Goal: Task Accomplishment & Management: Manage account settings

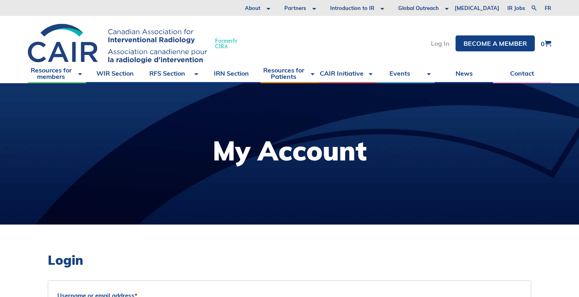
click at [444, 44] on link "Log In" at bounding box center [440, 43] width 19 height 6
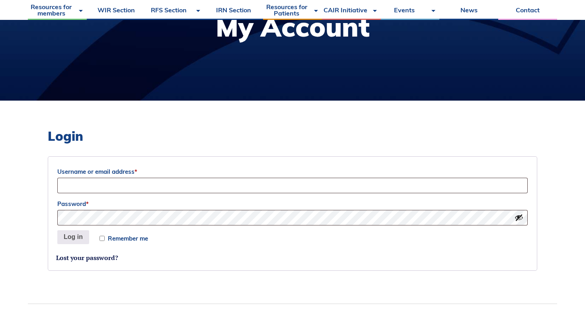
scroll to position [164, 0]
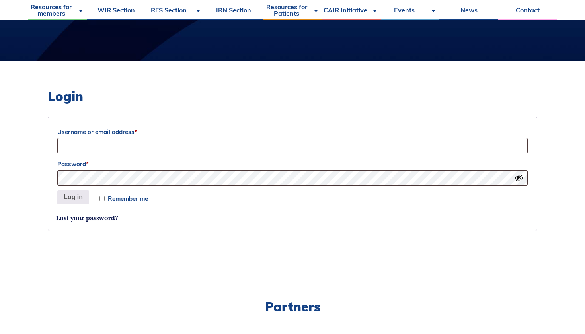
click at [334, 154] on p "Username or email address *" at bounding box center [292, 140] width 473 height 30
type input "jonatha"
type input "[EMAIL_ADDRESS][DOMAIN_NAME]"
click at [78, 199] on button "Log in" at bounding box center [73, 198] width 32 height 14
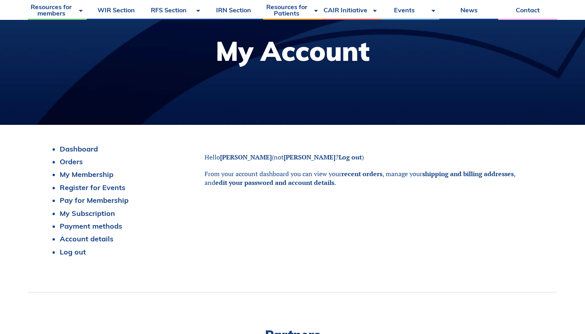
scroll to position [70, 0]
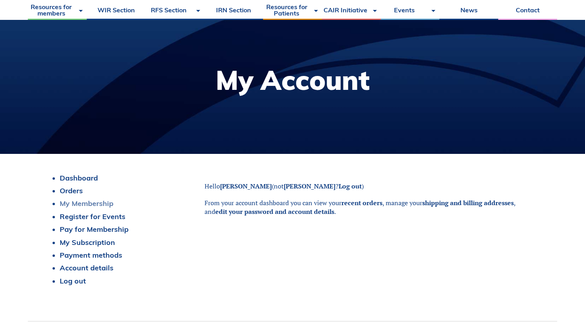
click at [97, 204] on link "My Membership" at bounding box center [87, 203] width 54 height 9
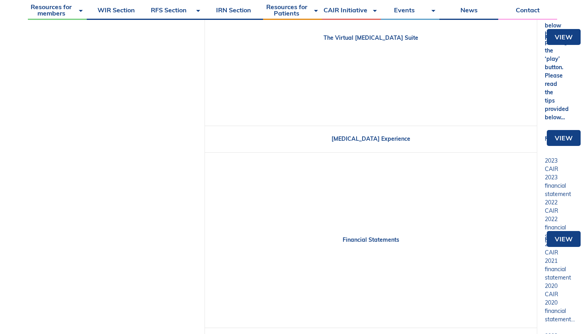
scroll to position [189, 0]
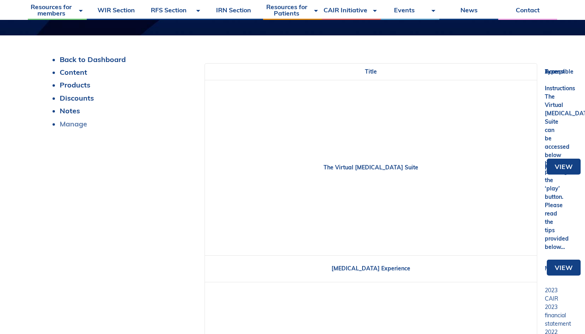
click at [82, 128] on link "Manage" at bounding box center [73, 123] width 27 height 9
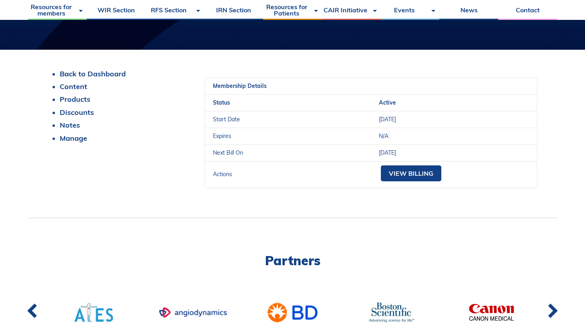
scroll to position [162, 0]
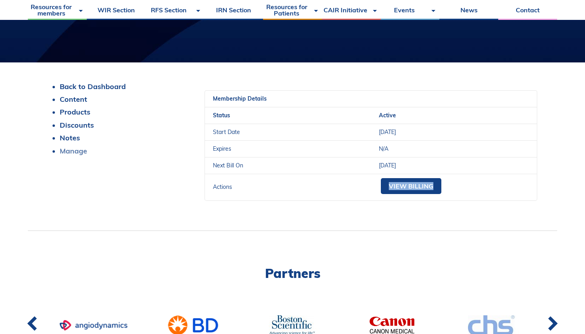
click at [83, 151] on link "Manage" at bounding box center [73, 150] width 27 height 9
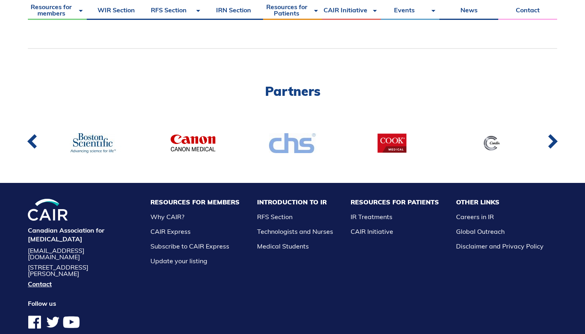
scroll to position [780, 0]
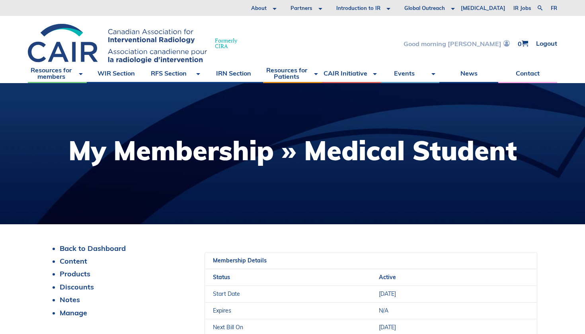
click at [494, 44] on link "Good morning [PERSON_NAME]" at bounding box center [457, 43] width 106 height 7
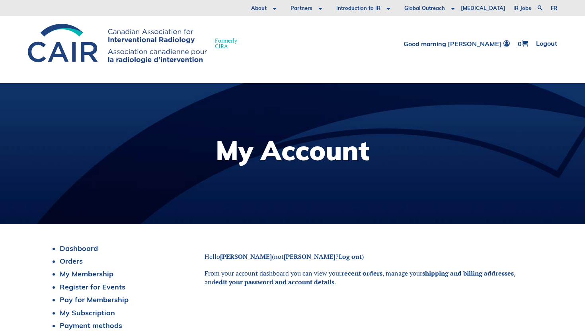
scroll to position [85, 0]
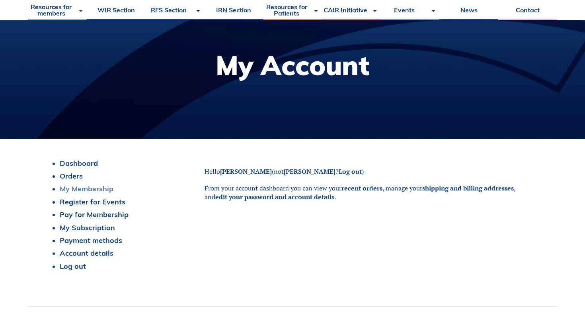
click at [94, 187] on link "My Membership" at bounding box center [87, 188] width 54 height 9
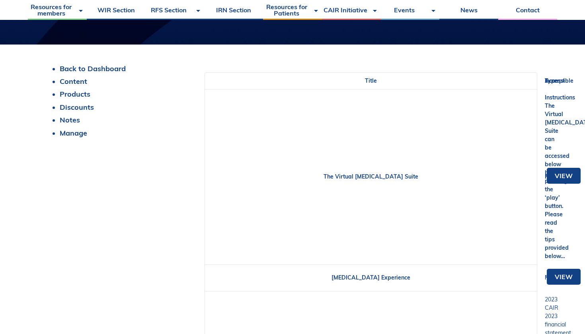
scroll to position [113, 0]
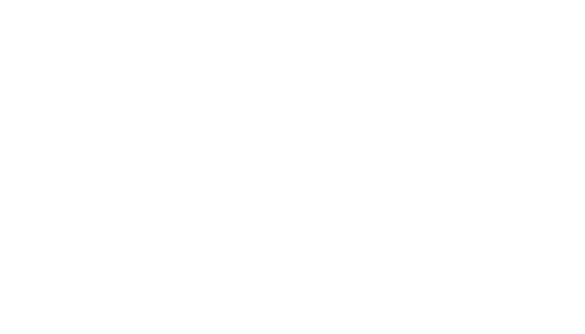
scroll to position [85, 0]
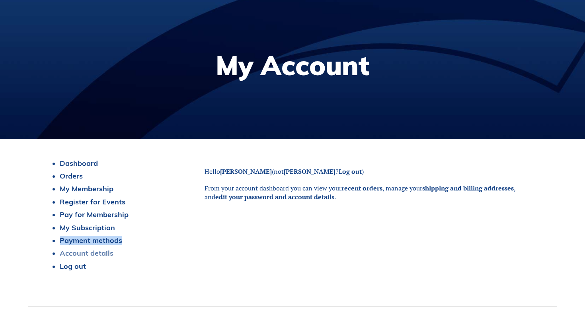
click at [90, 253] on link "Account details" at bounding box center [87, 253] width 54 height 9
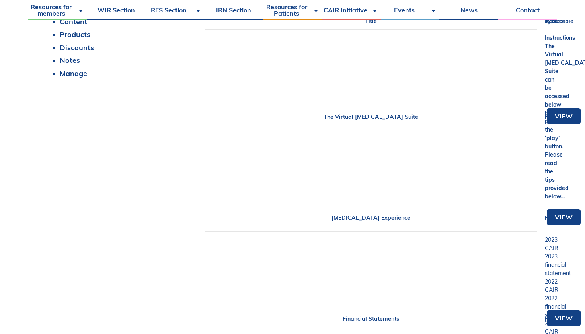
click at [274, 74] on td "The Virtual [MEDICAL_DATA] Suite" at bounding box center [371, 117] width 332 height 176
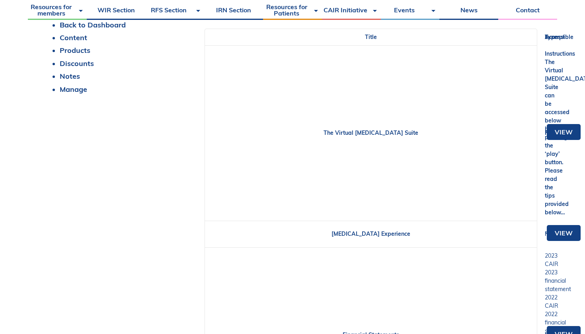
scroll to position [218, 0]
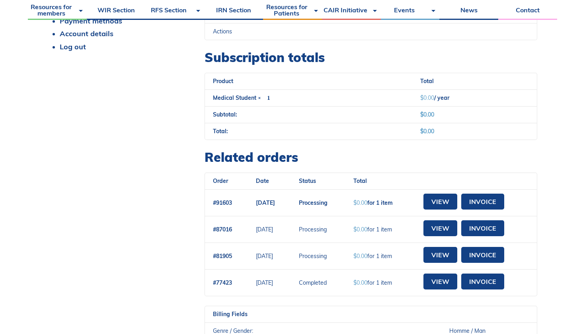
scroll to position [315, 0]
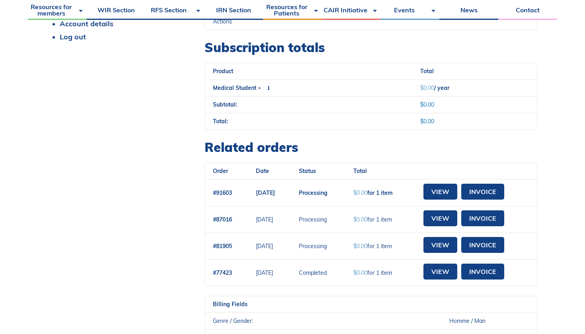
click at [367, 192] on span "$ 0.00" at bounding box center [360, 192] width 14 height 7
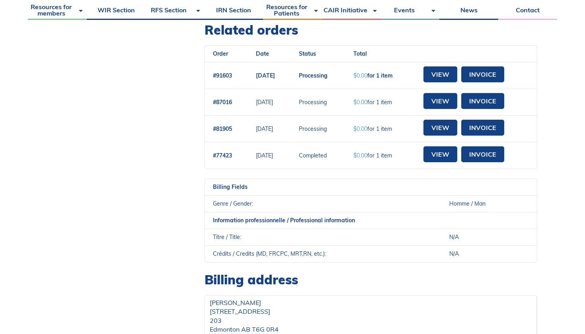
scroll to position [382, 0]
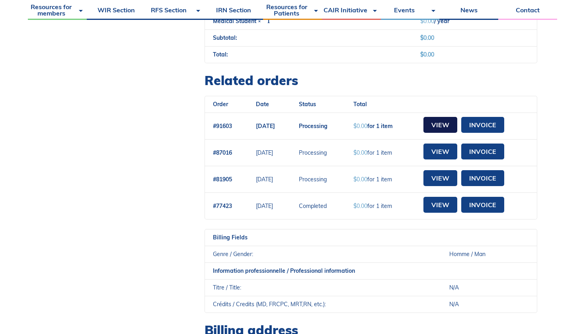
click at [445, 126] on link "View" at bounding box center [440, 125] width 34 height 16
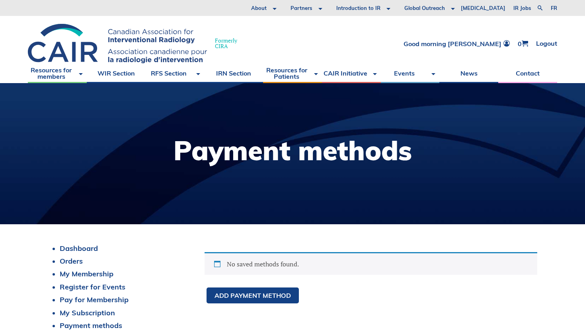
scroll to position [222, 0]
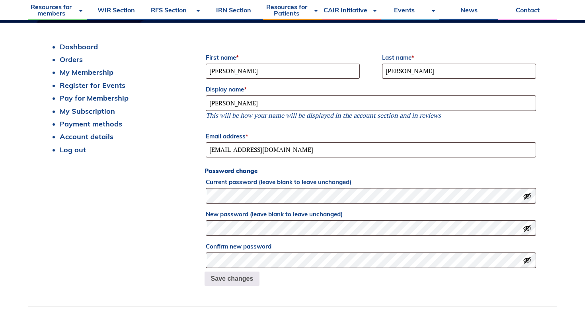
scroll to position [144, 0]
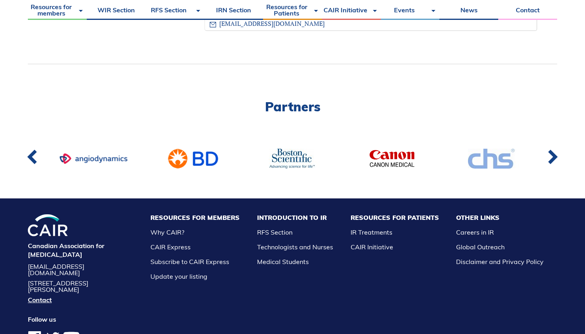
scroll to position [625, 0]
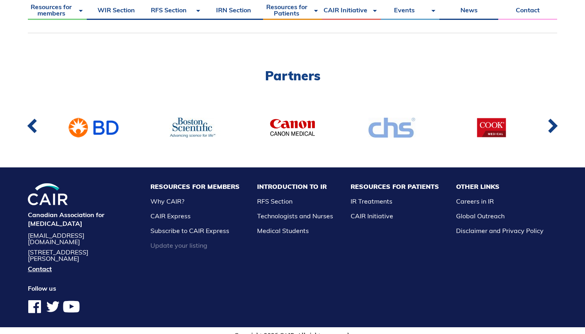
click at [207, 246] on link "Update your listing" at bounding box center [178, 246] width 57 height 8
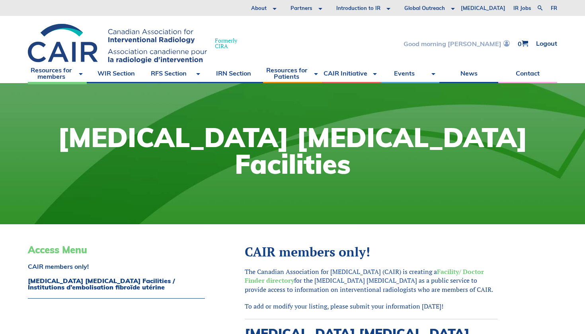
scroll to position [2, 0]
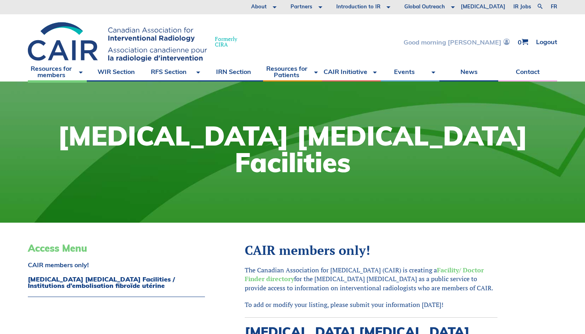
click at [497, 43] on link "Good morning [PERSON_NAME]" at bounding box center [457, 42] width 106 height 7
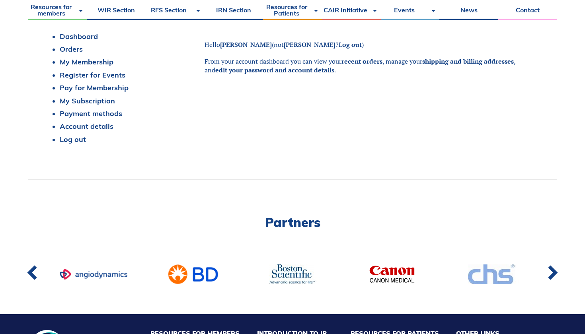
scroll to position [209, 0]
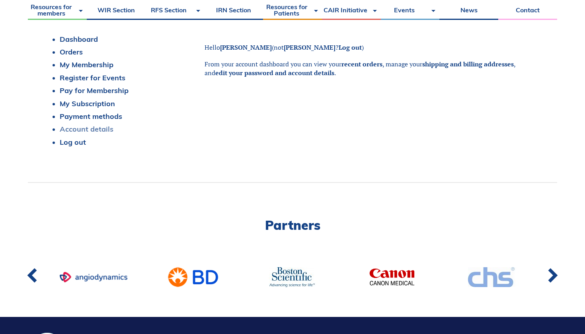
click at [100, 127] on link "Account details" at bounding box center [87, 129] width 54 height 9
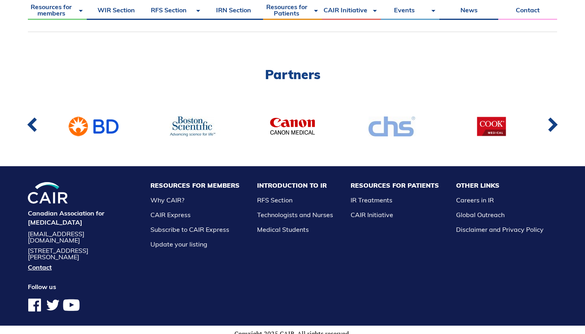
scroll to position [476, 0]
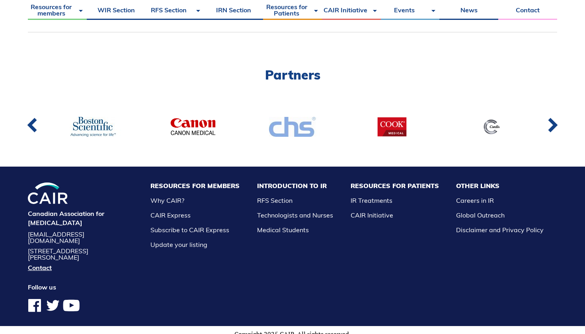
click at [394, 195] on li "Resources for Patients IR Treatments CAIR Initiative" at bounding box center [395, 216] width 96 height 66
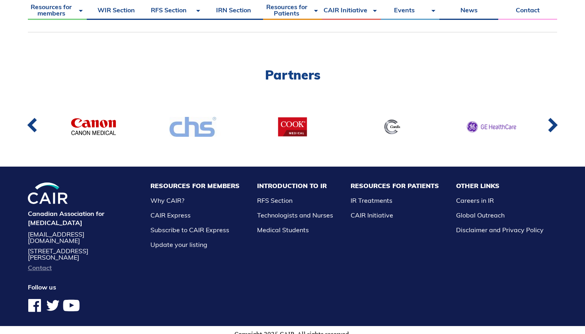
click at [44, 265] on link "Contact" at bounding box center [80, 268] width 105 height 6
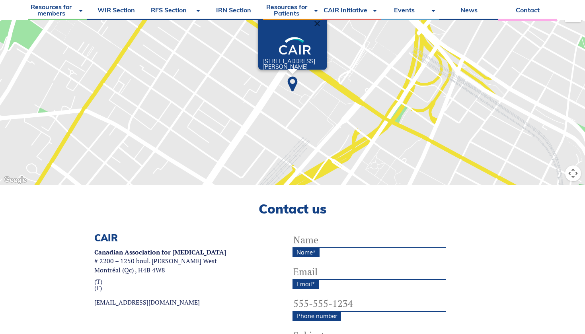
scroll to position [210, 0]
